Goal: Task Accomplishment & Management: Use online tool/utility

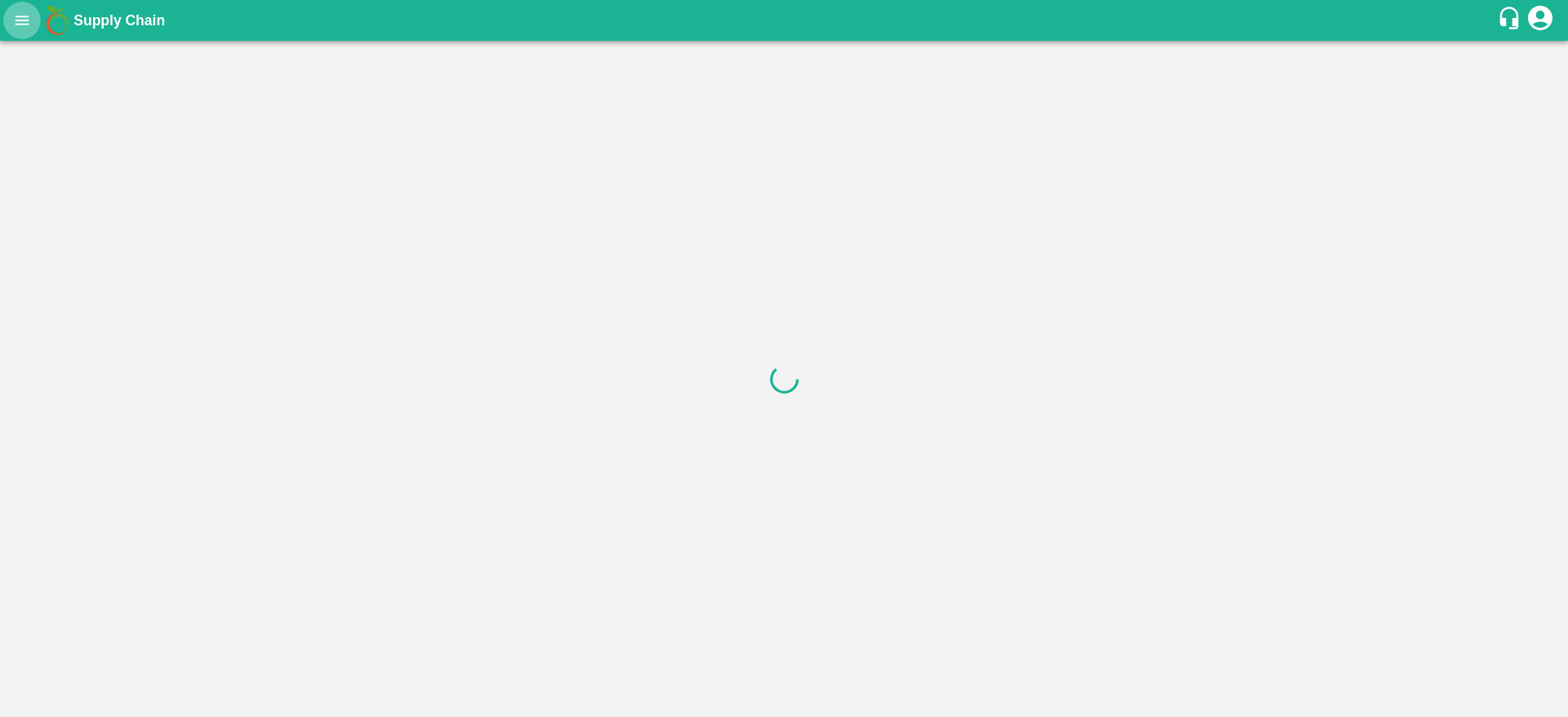
click at [26, 33] on button "open drawer" at bounding box center [22, 20] width 38 height 38
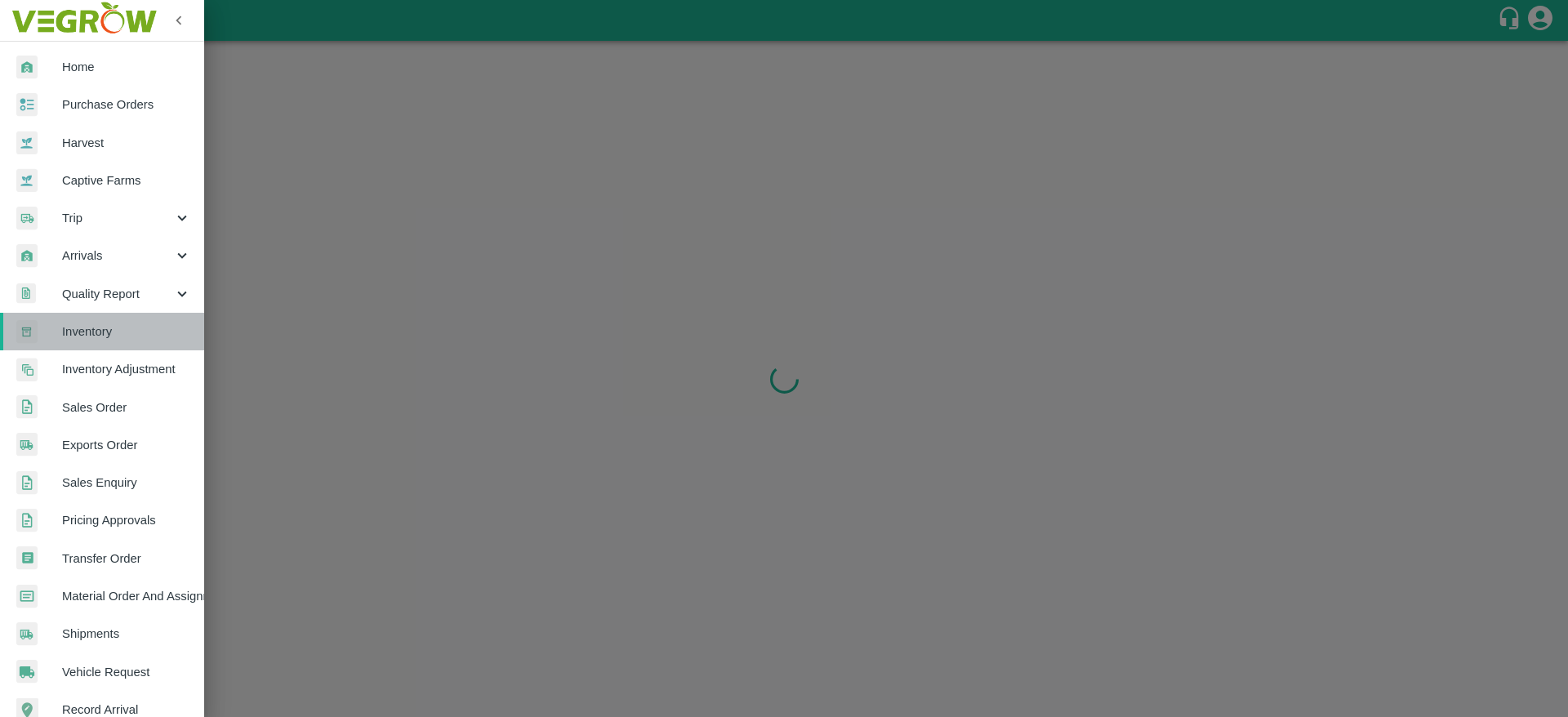
click at [109, 335] on span "Inventory" at bounding box center [127, 331] width 129 height 18
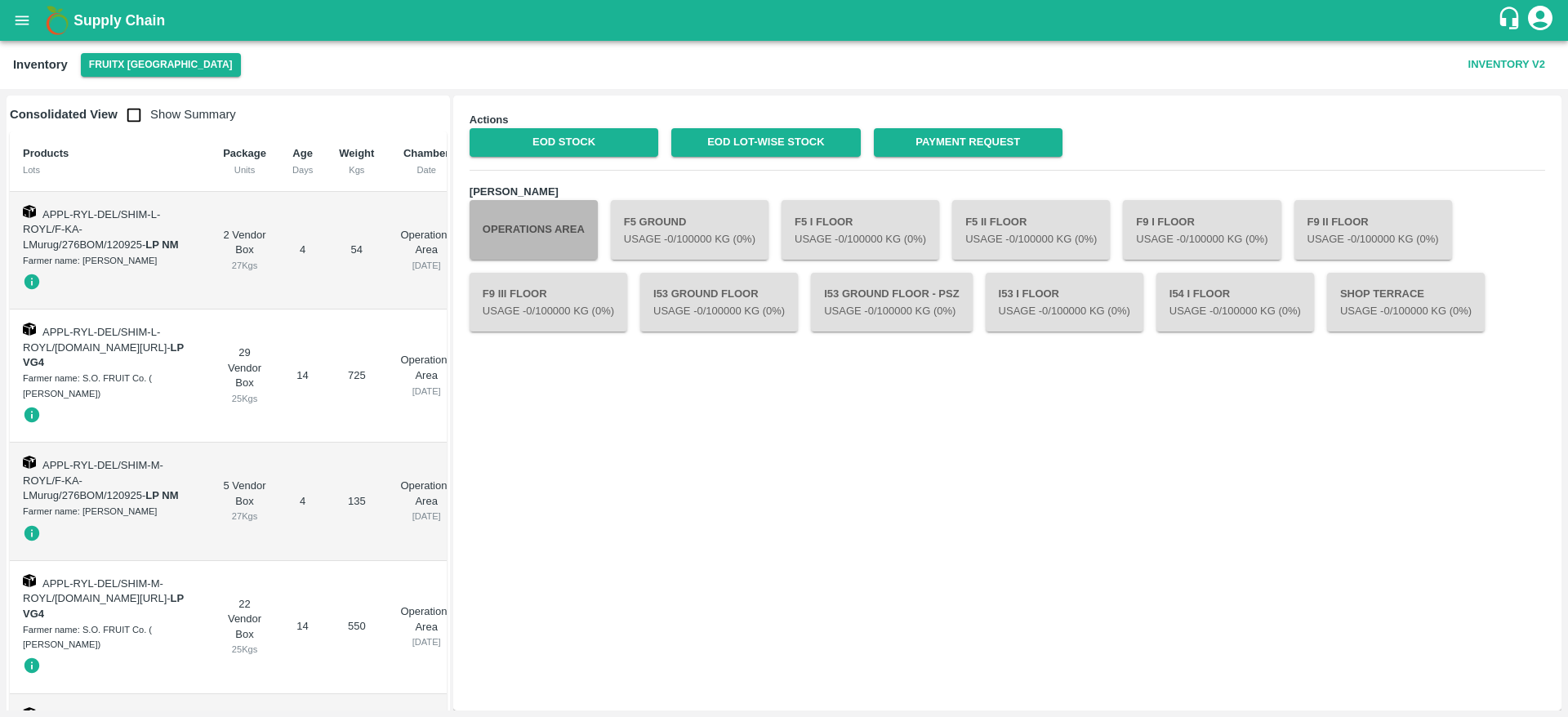
click at [533, 225] on button "Operations Area" at bounding box center [534, 230] width 129 height 59
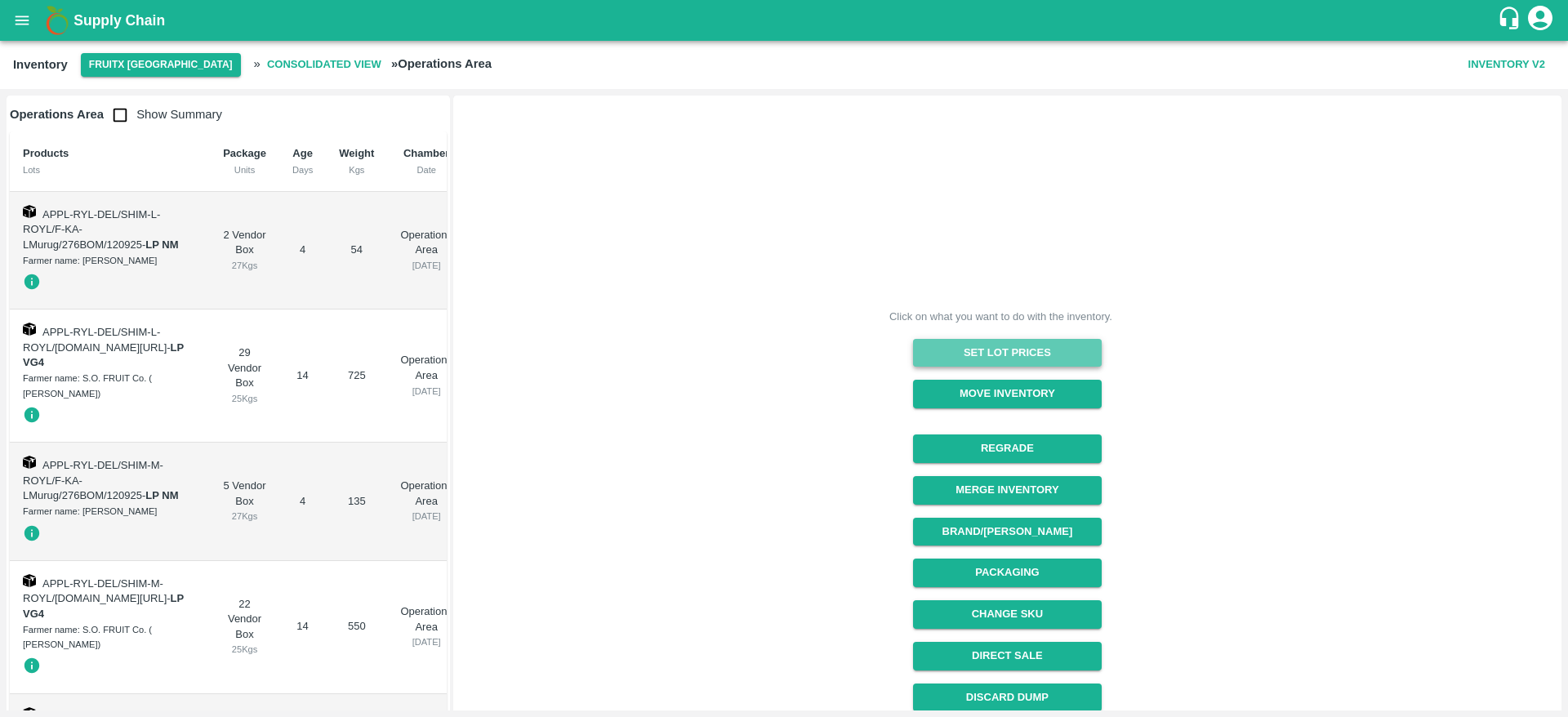
click at [997, 350] on button "Set Lot Prices" at bounding box center [1007, 353] width 188 height 28
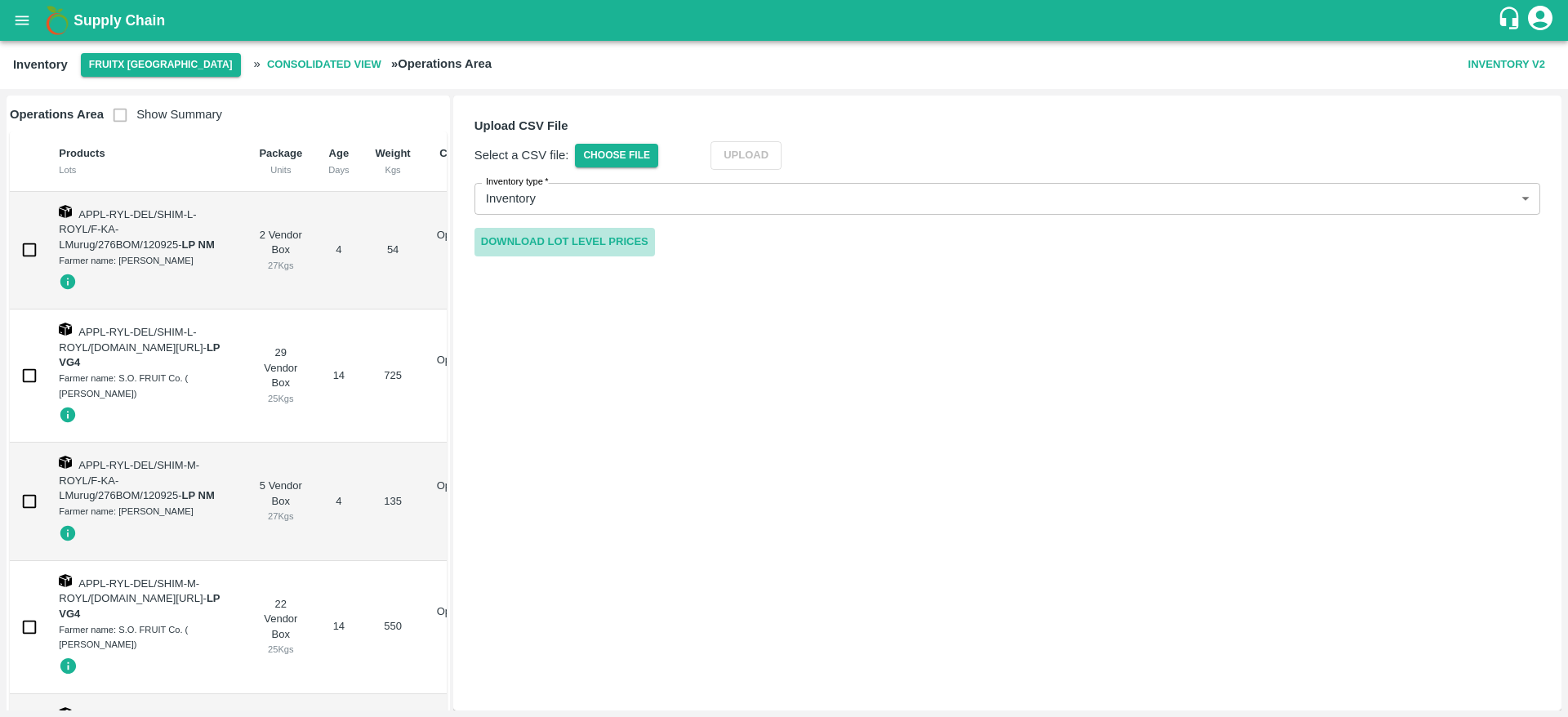
click at [618, 241] on link "Download Lot Level Prices" at bounding box center [565, 241] width 181 height 28
click at [651, 159] on span "Choose File" at bounding box center [616, 156] width 84 height 24
click at [0, 0] on input "Choose File" at bounding box center [0, 0] width 0 height 0
click at [768, 162] on button "Upload" at bounding box center [770, 155] width 71 height 28
